Goal: Transaction & Acquisition: Purchase product/service

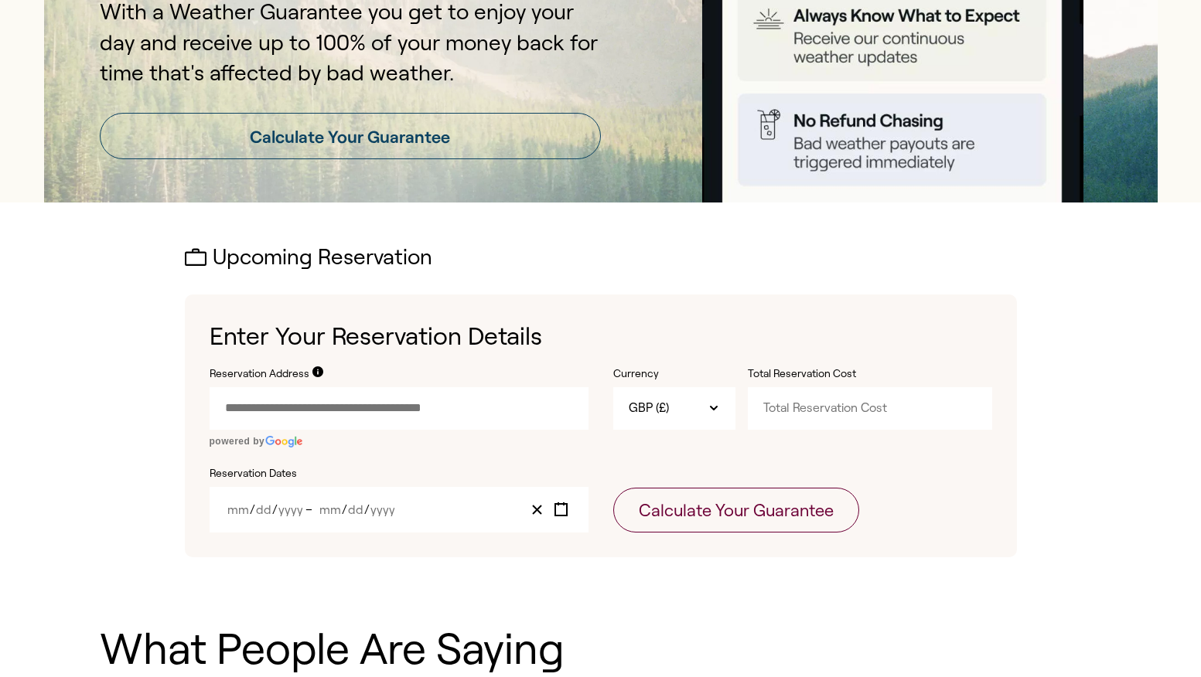
scroll to position [271, 0]
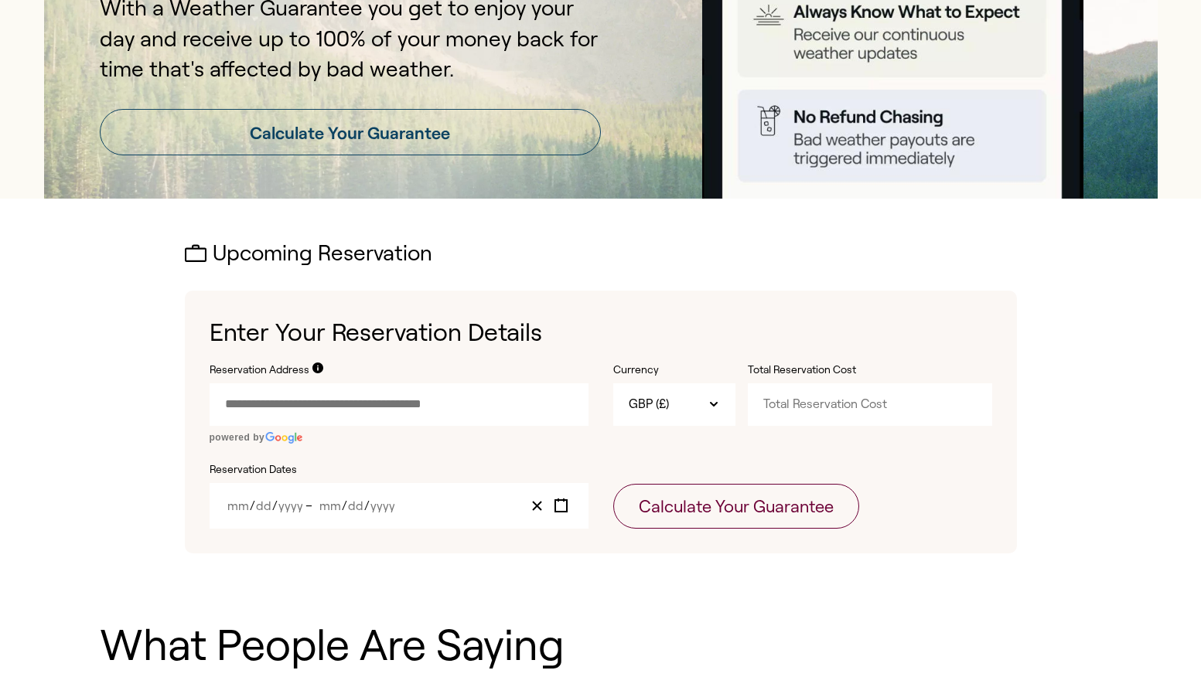
click at [334, 404] on input "Reservation Address" at bounding box center [399, 404] width 379 height 42
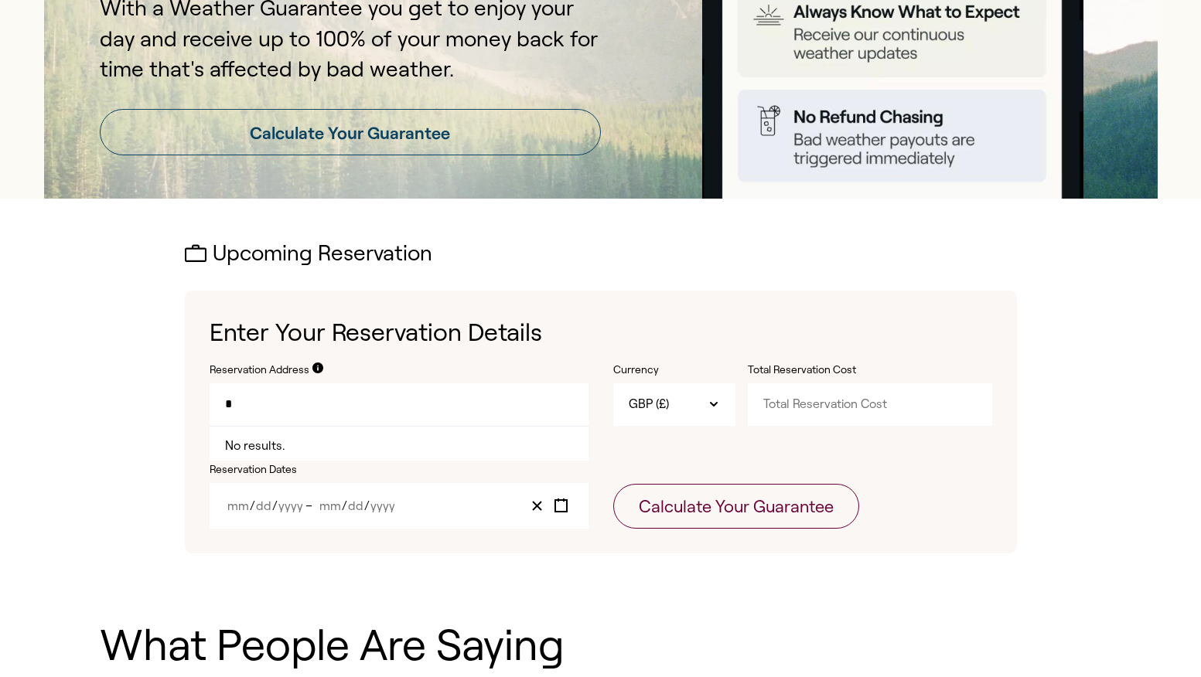
type input "*"
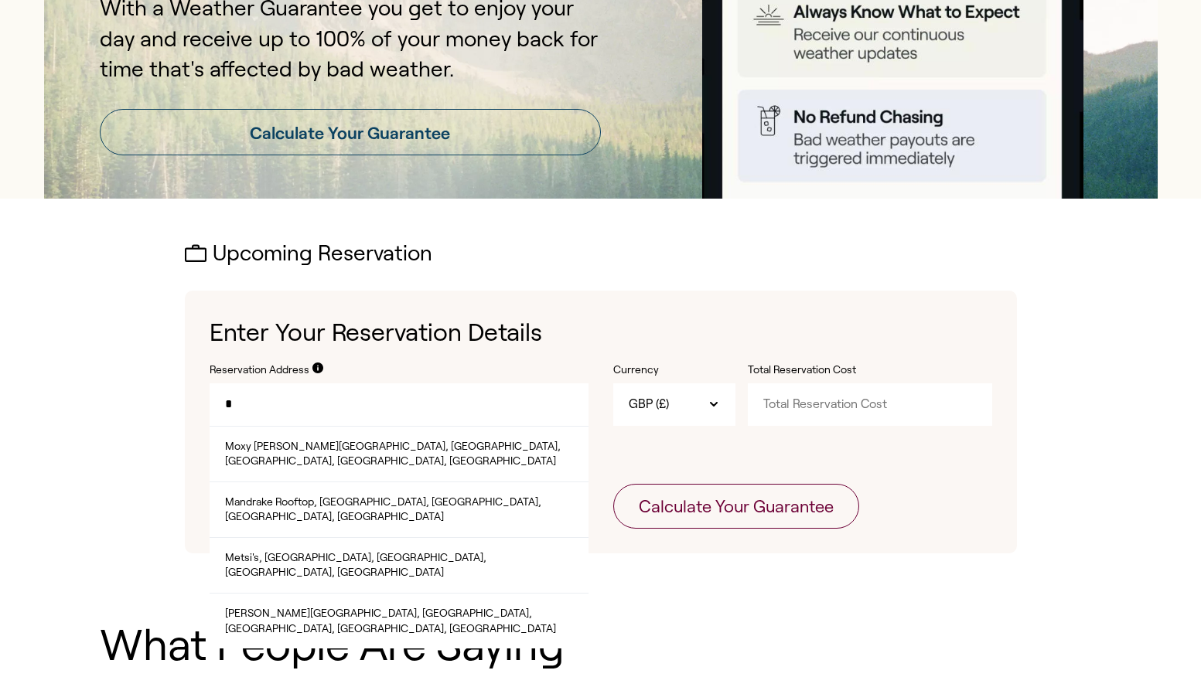
type input "*"
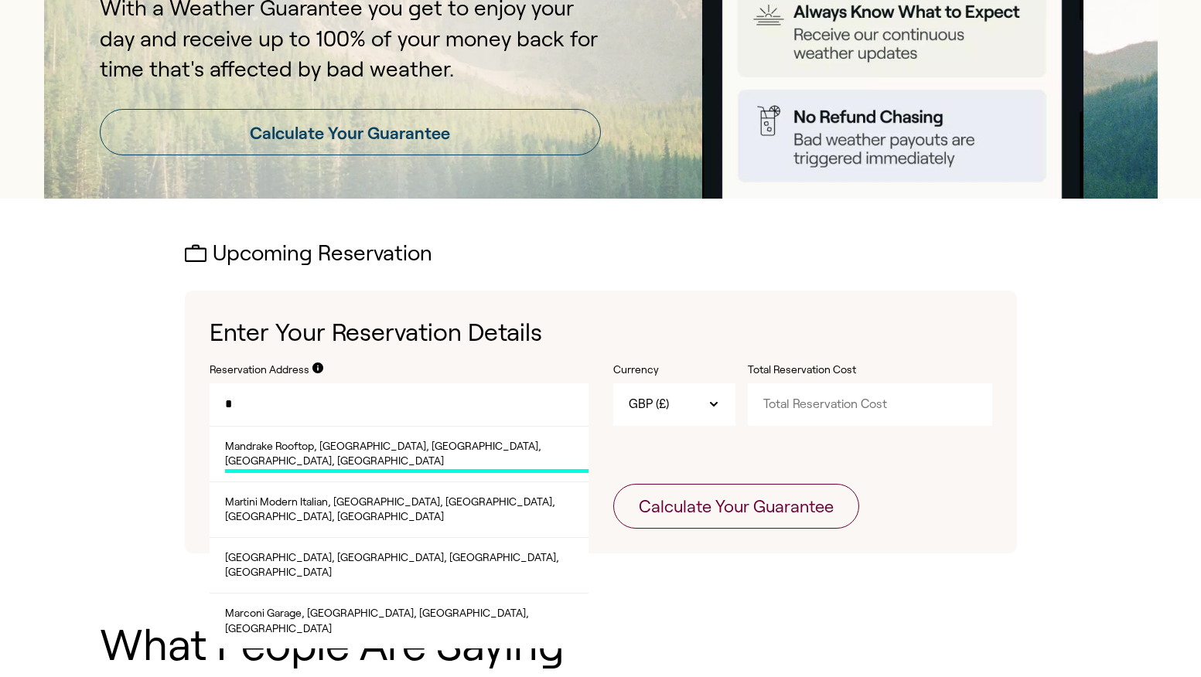
type input "*"
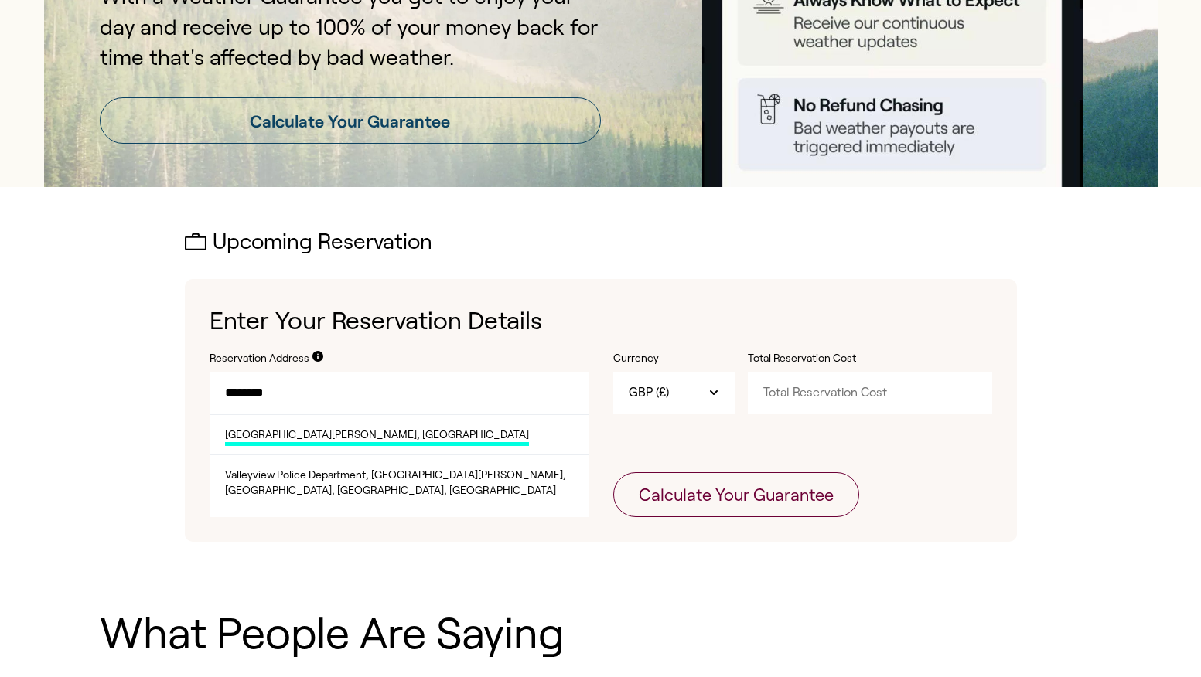
scroll to position [286, 0]
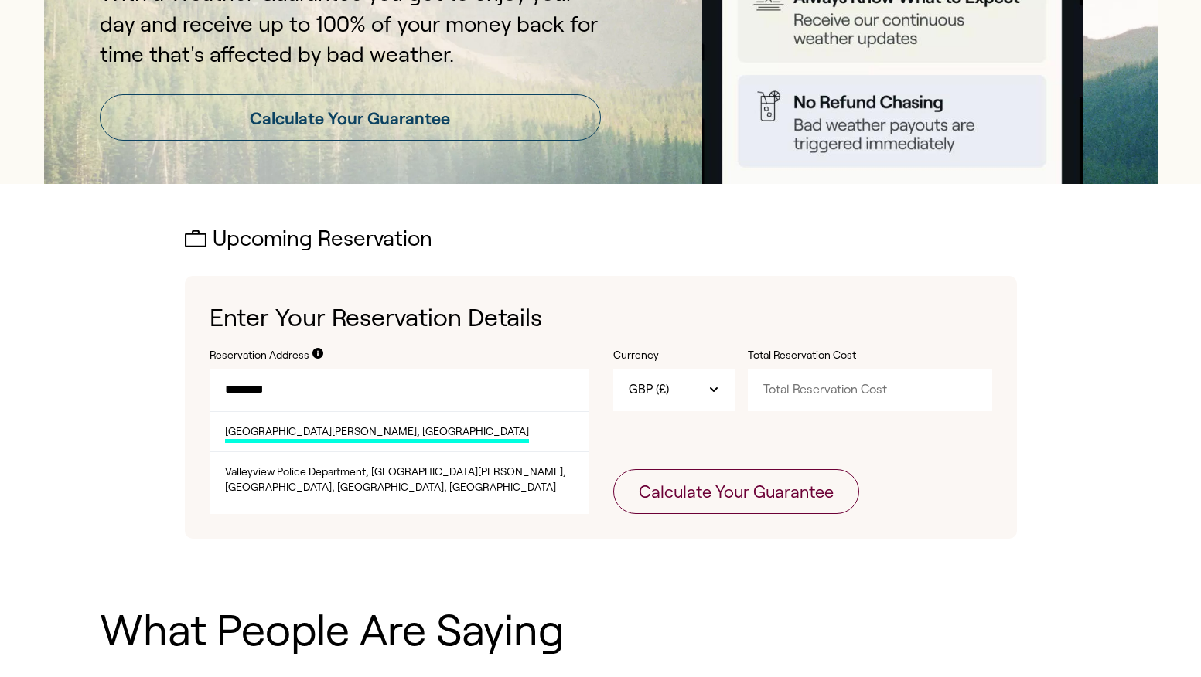
click at [325, 432] on span "[GEOGRAPHIC_DATA][PERSON_NAME], [GEOGRAPHIC_DATA]" at bounding box center [377, 433] width 304 height 19
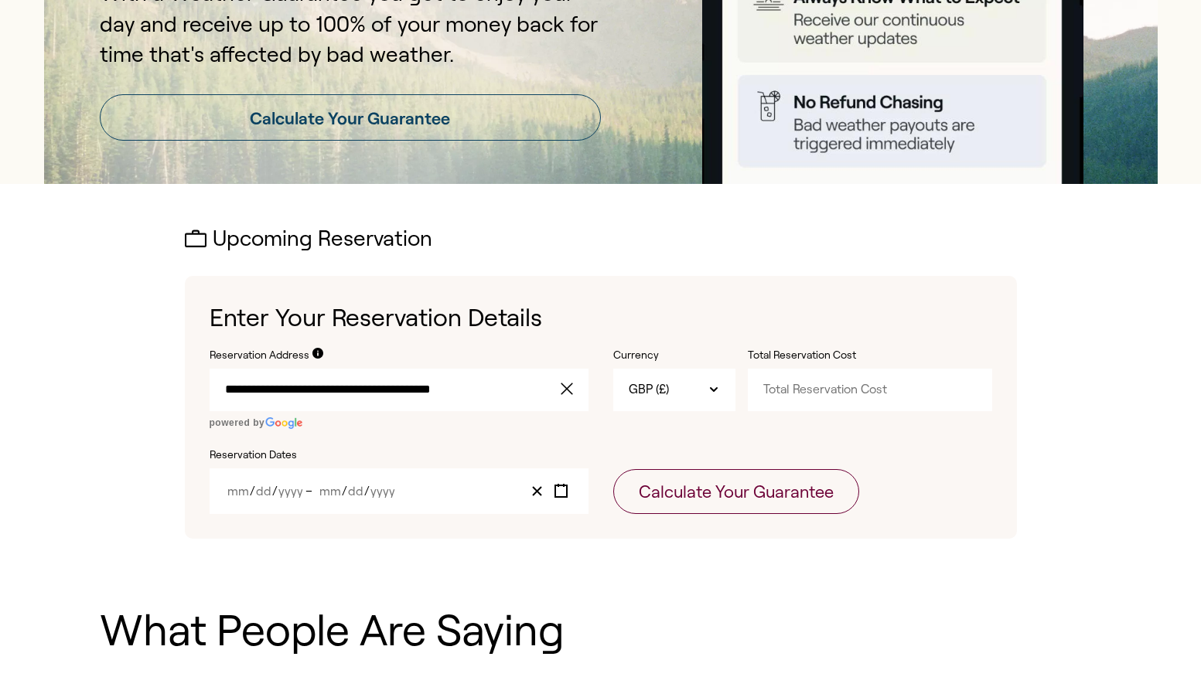
type input "**********"
click at [687, 383] on div "GBP (£)" at bounding box center [674, 390] width 122 height 42
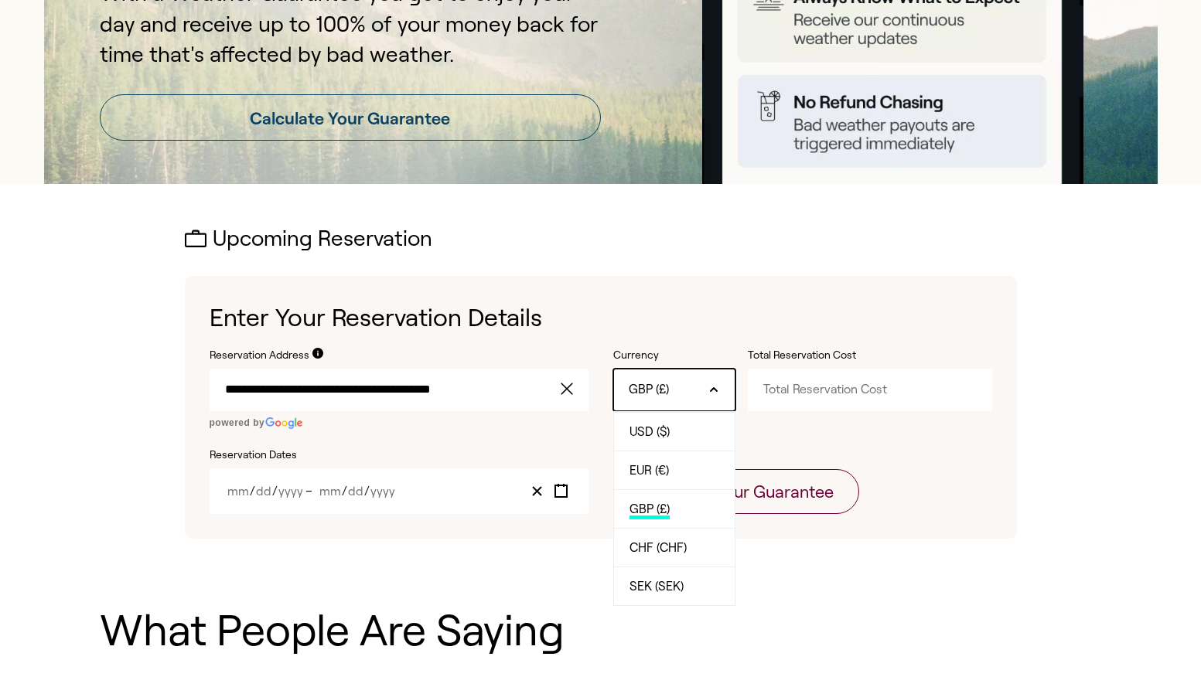
click at [687, 383] on div "GBP (£)" at bounding box center [674, 390] width 122 height 42
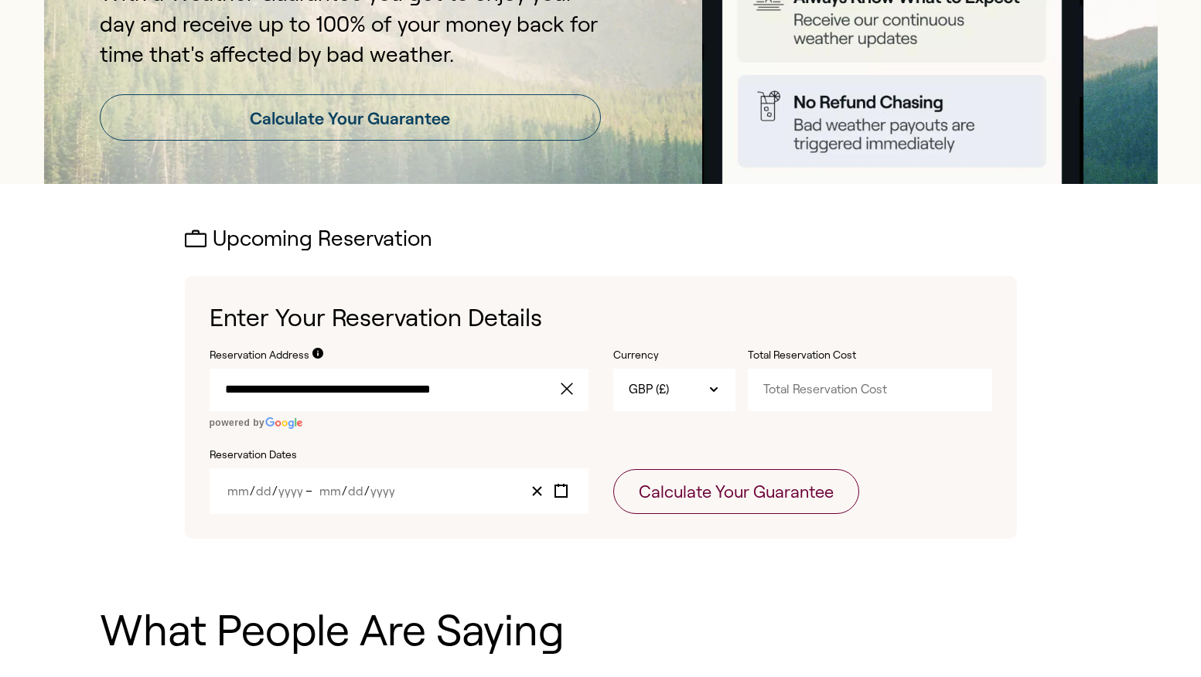
click at [760, 388] on input "Total Reservation Cost" at bounding box center [870, 390] width 244 height 42
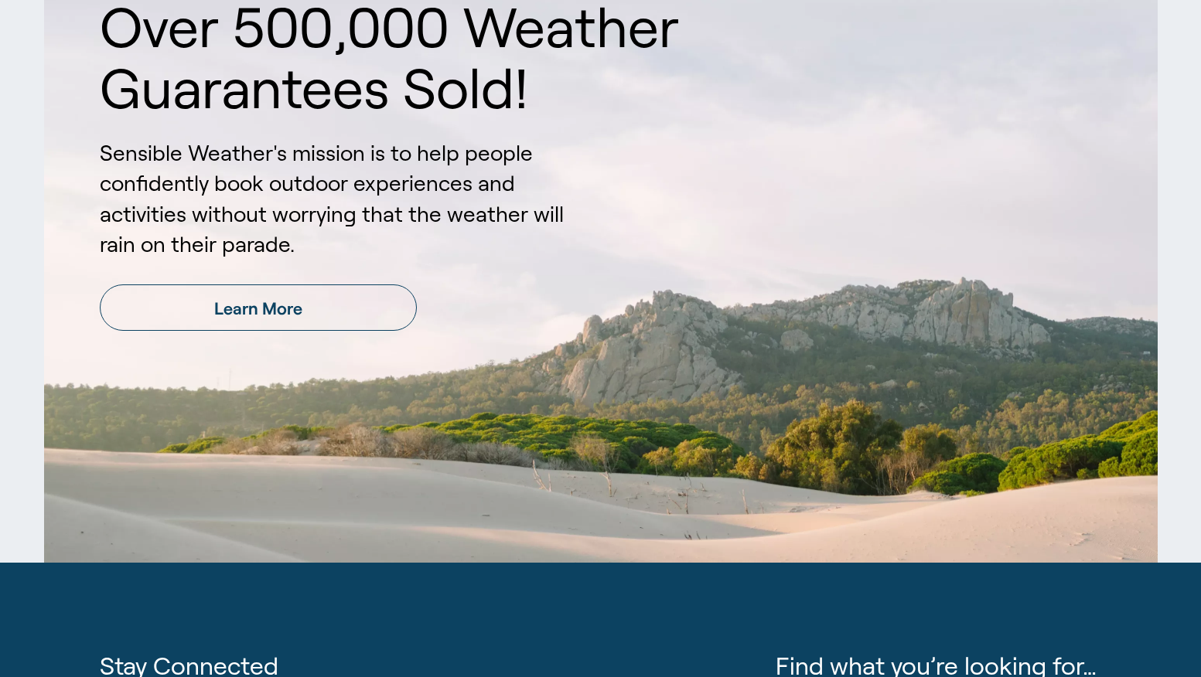
scroll to position [2260, 0]
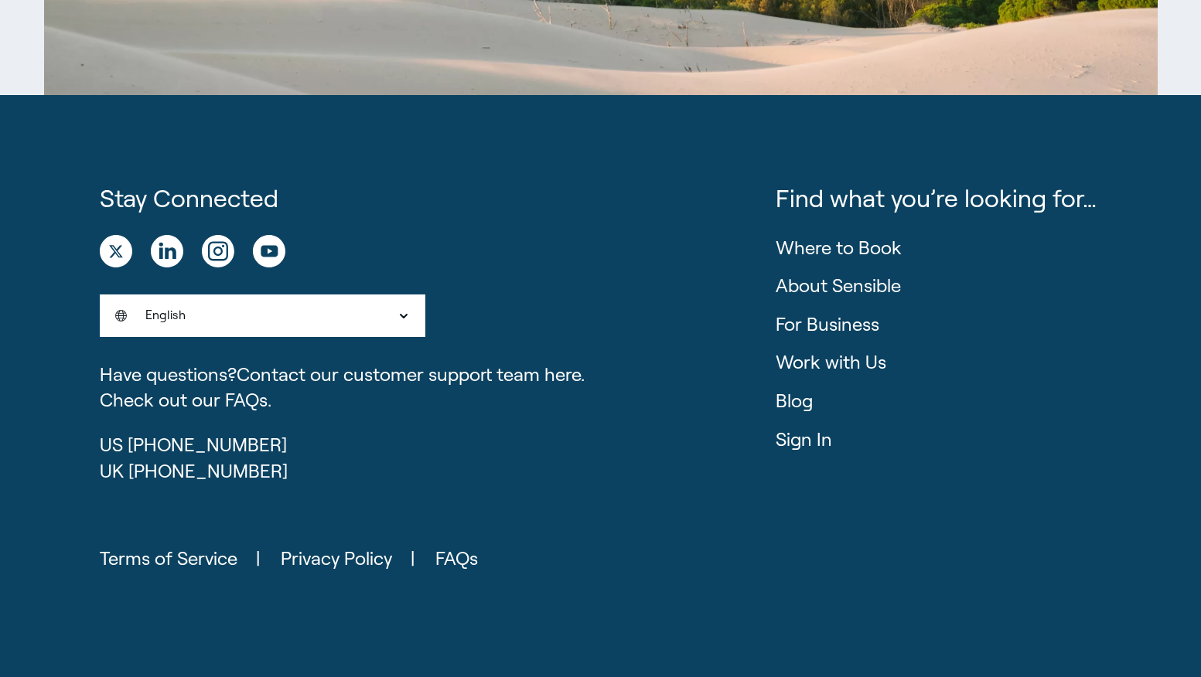
click at [173, 244] on icon at bounding box center [167, 251] width 32 height 32
click at [840, 291] on link "About Sensible" at bounding box center [837, 285] width 125 height 21
